Goal: Task Accomplishment & Management: Manage account settings

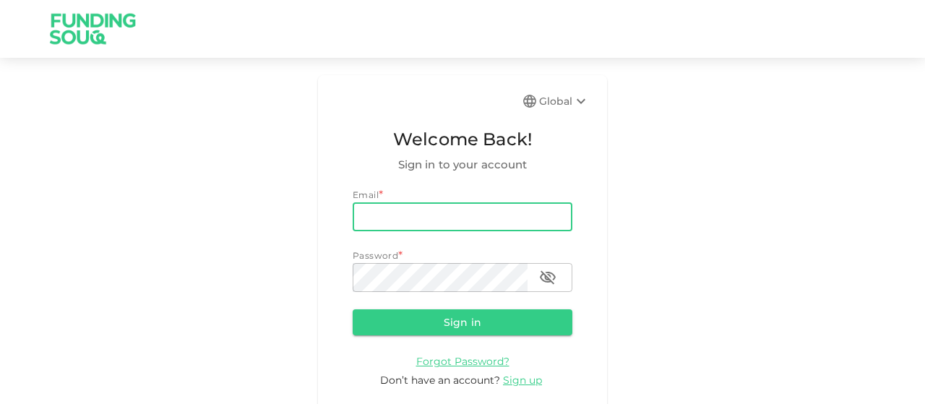
click at [407, 225] on input "email" at bounding box center [463, 216] width 220 height 29
type input "[EMAIL_ADDRESS][DOMAIN_NAME]"
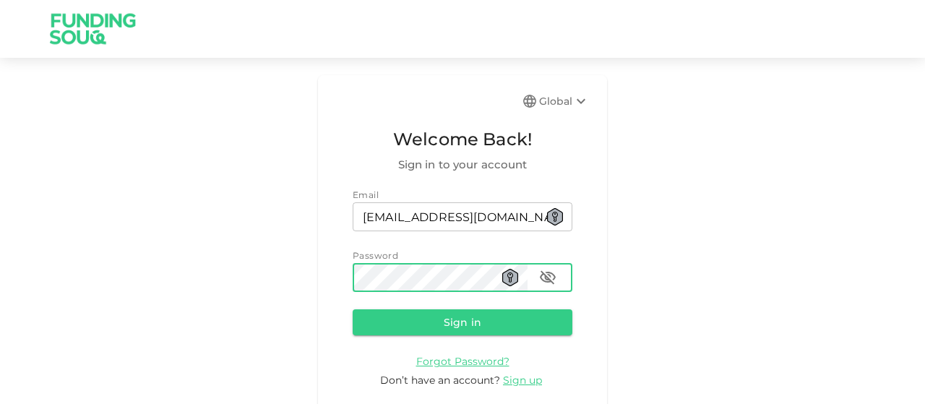
click at [353, 309] on button "Sign in" at bounding box center [463, 322] width 220 height 26
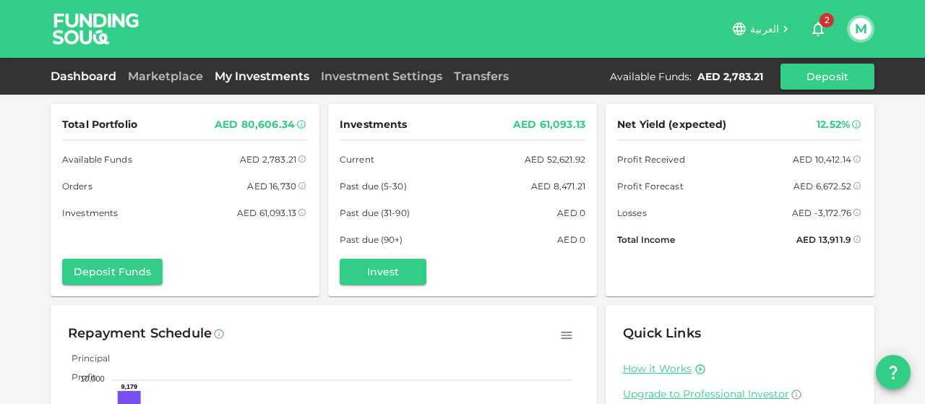
click at [267, 74] on link "My Investments" at bounding box center [262, 76] width 106 height 14
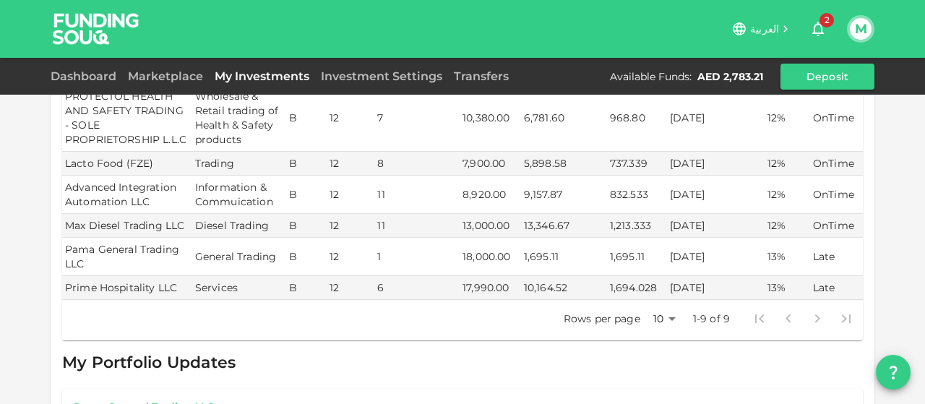
scroll to position [537, 0]
